Goal: Task Accomplishment & Management: Use online tool/utility

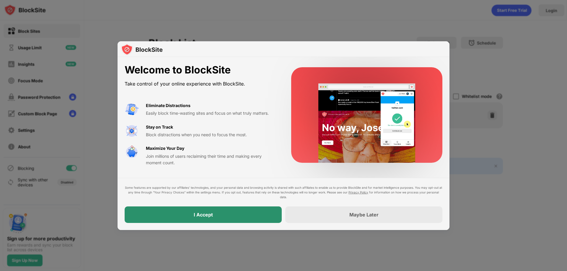
click at [216, 210] on div "I Accept" at bounding box center [203, 215] width 157 height 17
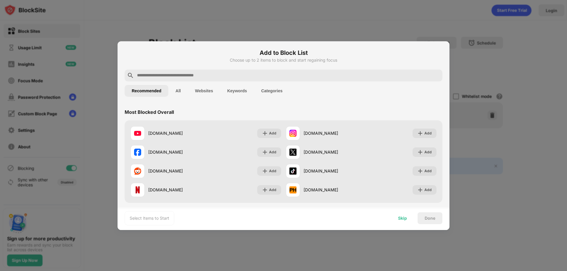
click at [404, 219] on div "Skip" at bounding box center [402, 218] width 9 height 5
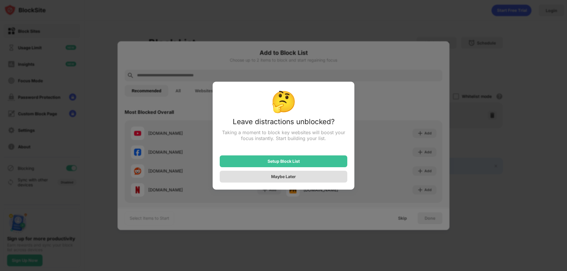
click at [281, 177] on div "Maybe Later" at bounding box center [283, 176] width 25 height 5
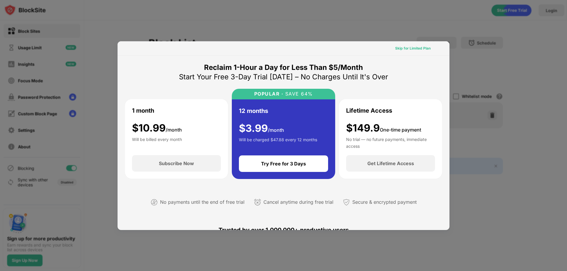
click at [414, 48] on div "Skip for Limited Plan" at bounding box center [412, 48] width 35 height 6
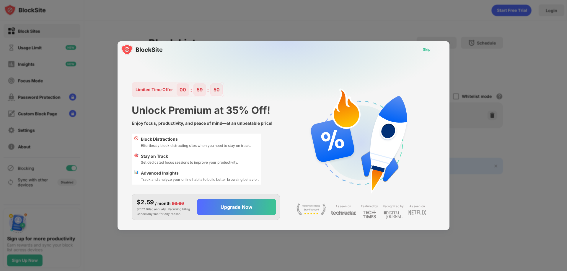
click at [429, 49] on div "Skip" at bounding box center [427, 50] width 8 height 6
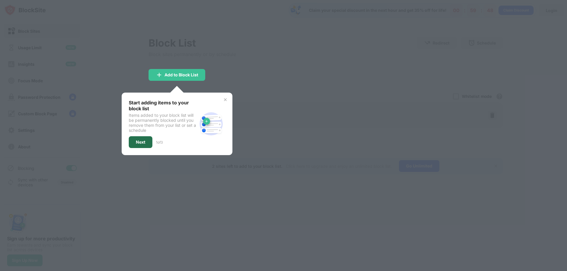
click at [144, 140] on div "Next" at bounding box center [140, 142] width 9 height 5
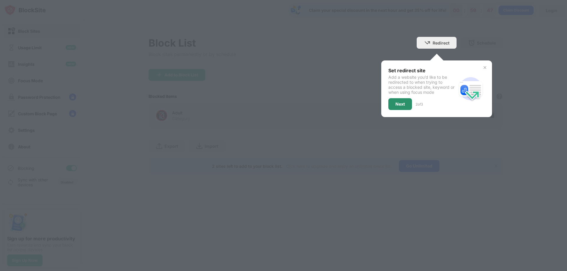
click at [405, 102] on div "Next" at bounding box center [400, 104] width 24 height 12
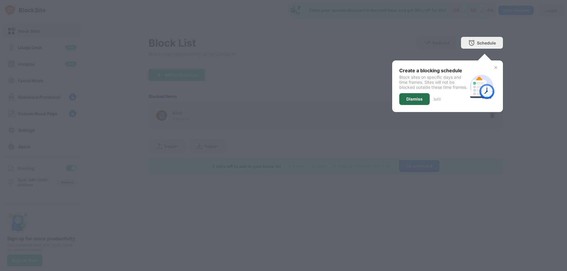
click at [417, 102] on div "Dismiss" at bounding box center [414, 99] width 16 height 5
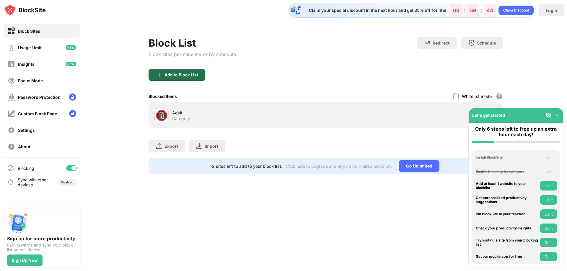
click at [189, 75] on div "Add to Block List" at bounding box center [181, 75] width 34 height 5
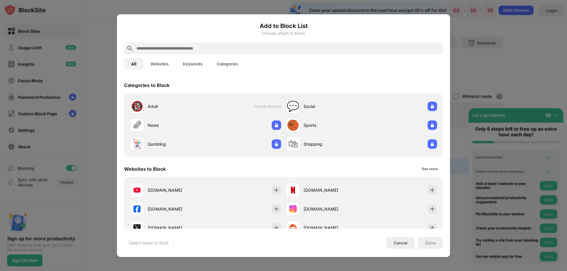
click at [212, 47] on input "text" at bounding box center [288, 48] width 305 height 7
paste input "**********"
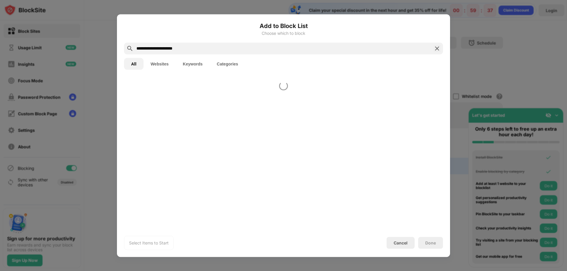
type input "**********"
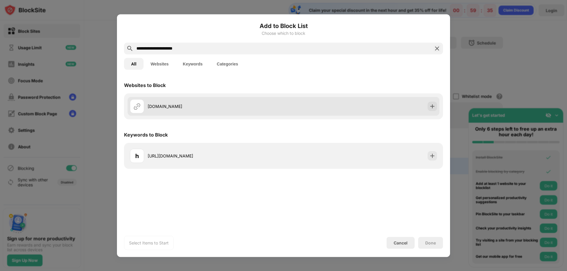
click at [178, 108] on div "[DOMAIN_NAME]" at bounding box center [216, 106] width 136 height 6
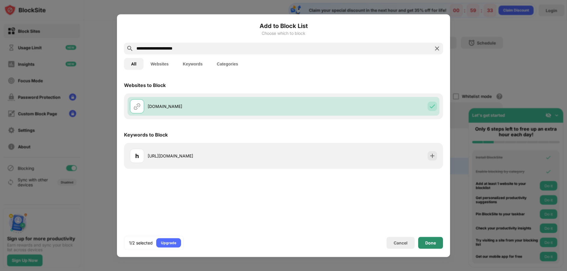
click at [431, 245] on div "Done" at bounding box center [430, 243] width 11 height 5
